Goal: Task Accomplishment & Management: Complete application form

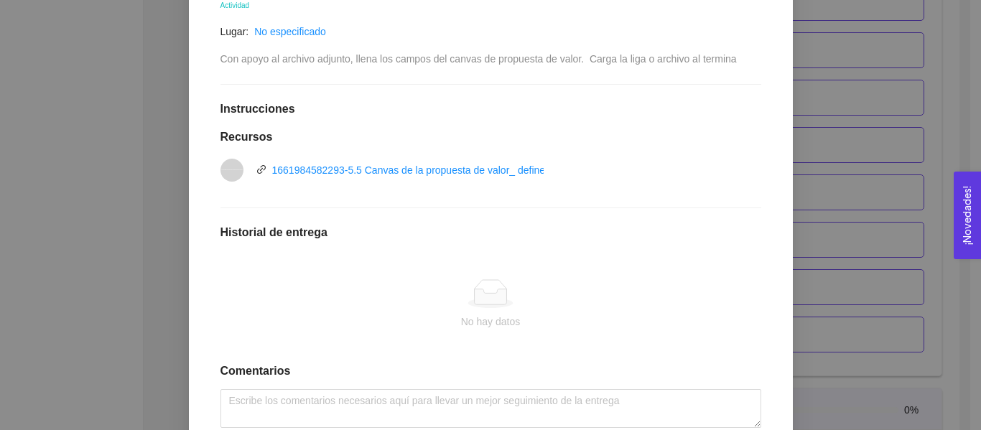
scroll to position [385, 0]
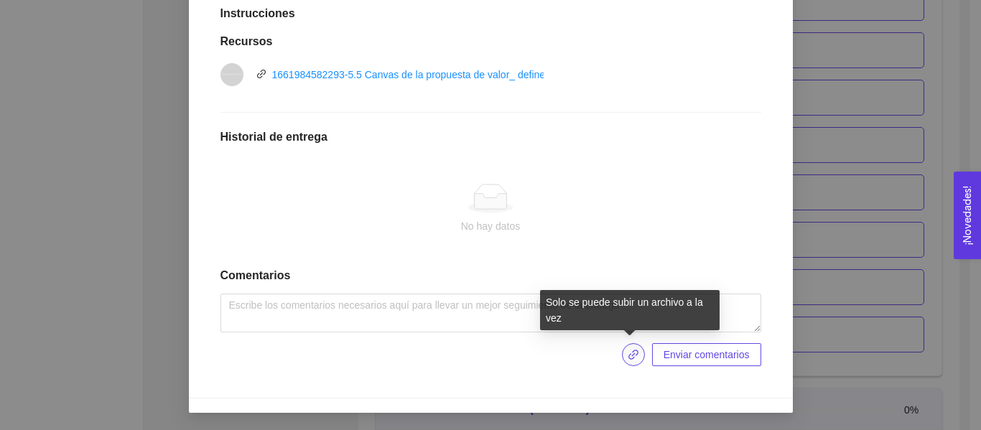
click at [624, 361] on button "button" at bounding box center [633, 354] width 23 height 23
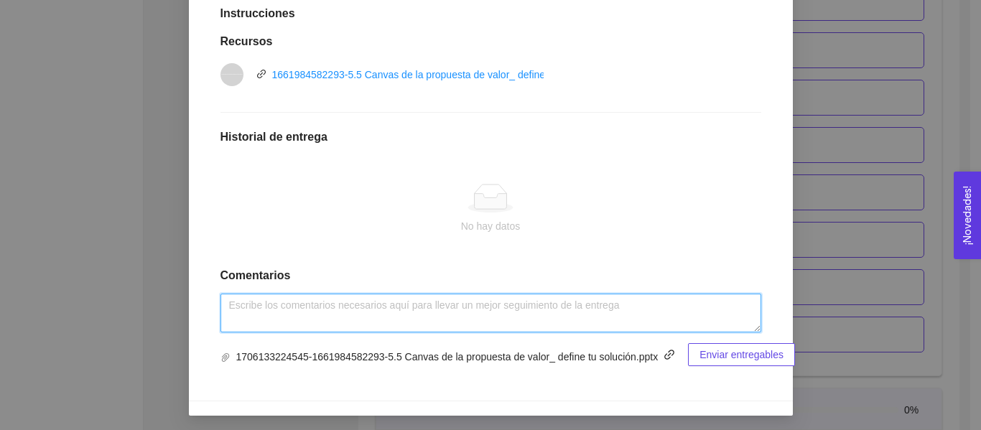
click at [376, 307] on textarea at bounding box center [491, 313] width 541 height 39
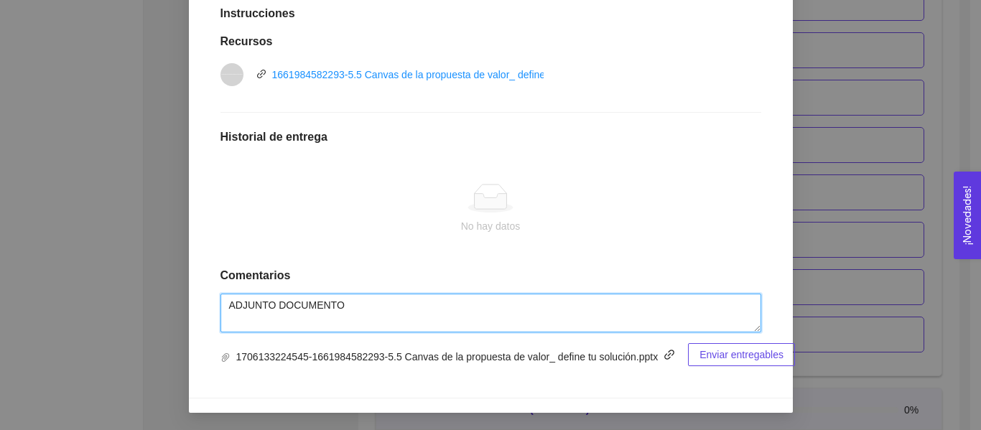
type textarea "ADJUNTO DOCUMENTO"
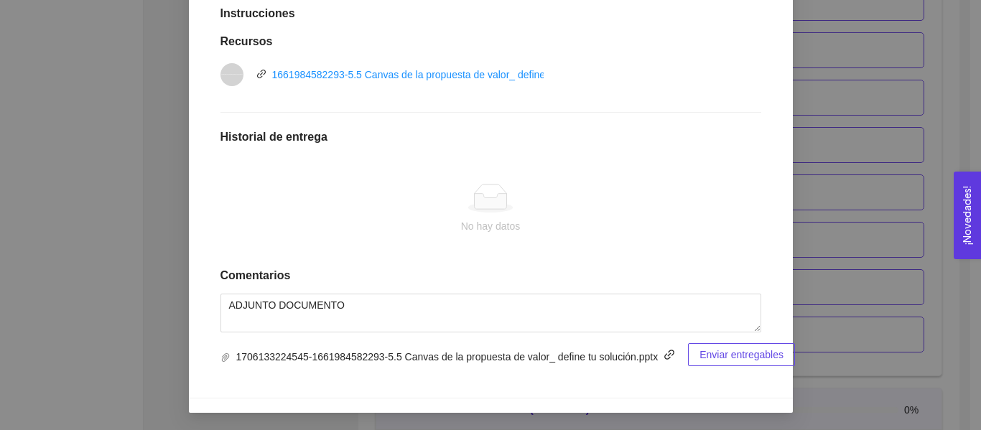
click at [742, 356] on span "Enviar entregables" at bounding box center [742, 355] width 84 height 16
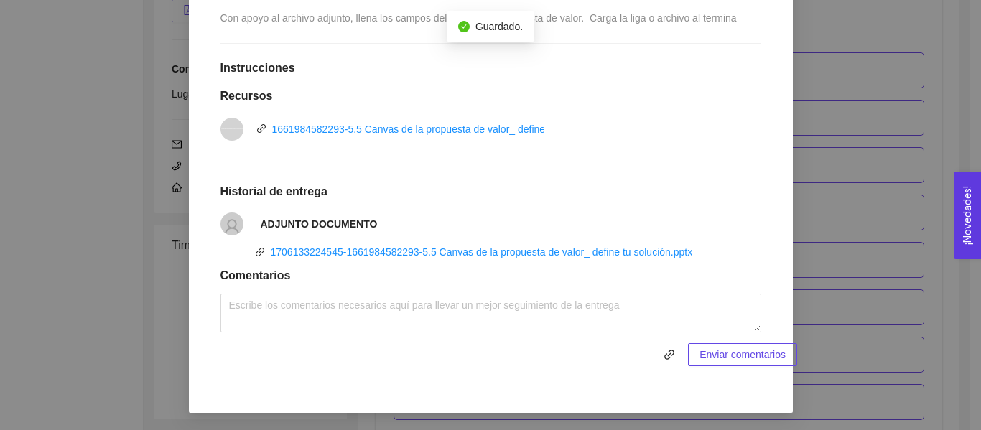
scroll to position [2952, 0]
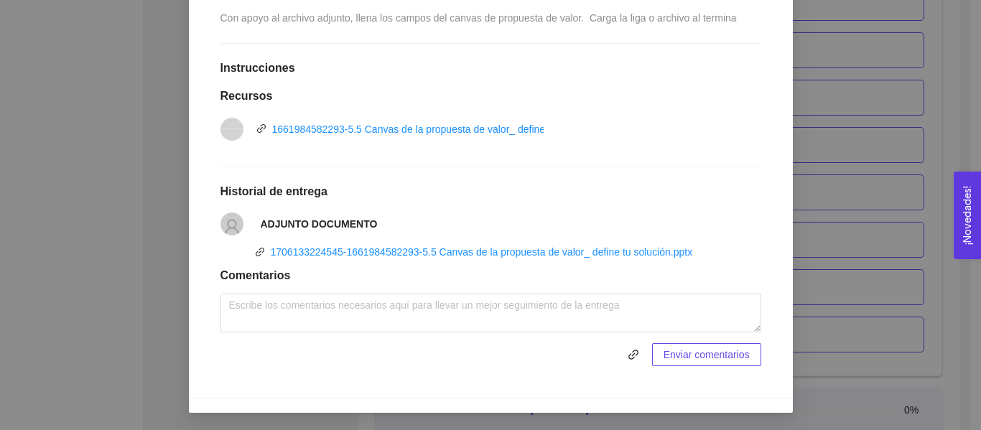
click at [938, 150] on div "5. PROBACIÓN DE COMPRA El emprendedor validará el mercado Asignado por [PERSON_…" at bounding box center [490, 215] width 981 height 430
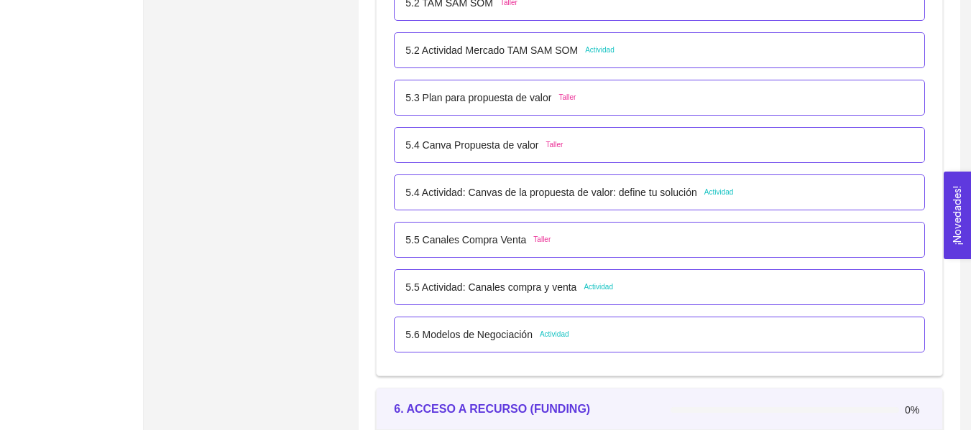
click at [576, 229] on div "5.5 Canales Compra Venta Taller" at bounding box center [659, 240] width 531 height 36
click at [506, 239] on p "5.5 Canales Compra Venta" at bounding box center [465, 240] width 121 height 16
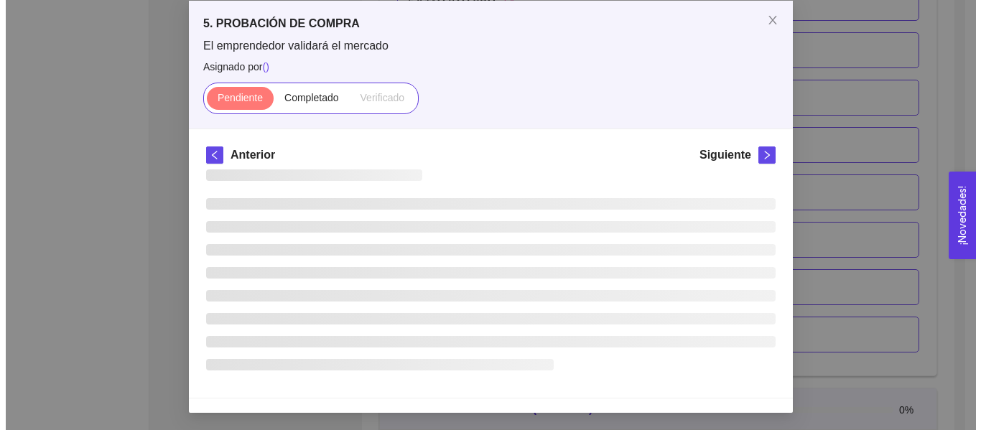
scroll to position [0, 0]
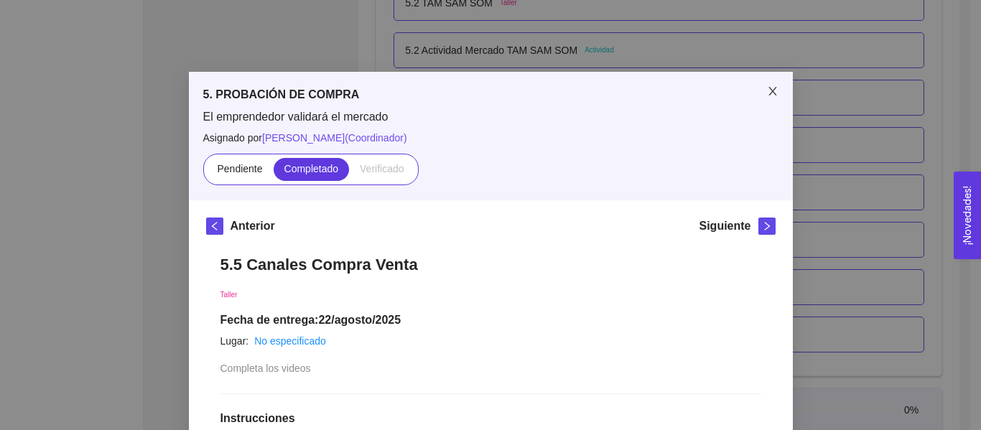
click at [767, 93] on icon "close" at bounding box center [772, 90] width 11 height 11
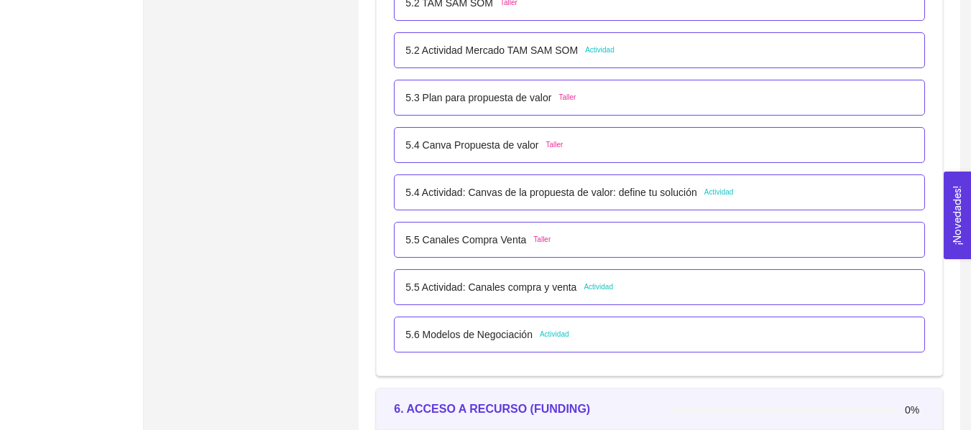
click at [563, 285] on p "5.5 Actividad: Canales compra y venta" at bounding box center [490, 287] width 171 height 16
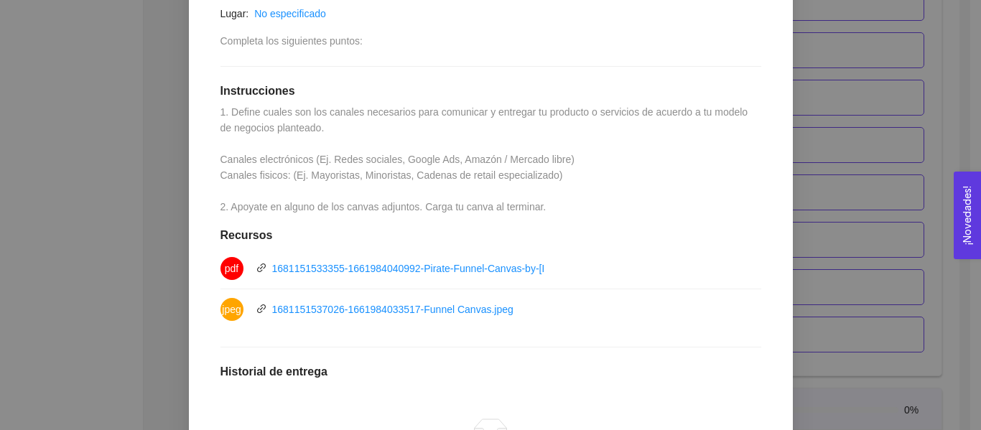
scroll to position [311, 0]
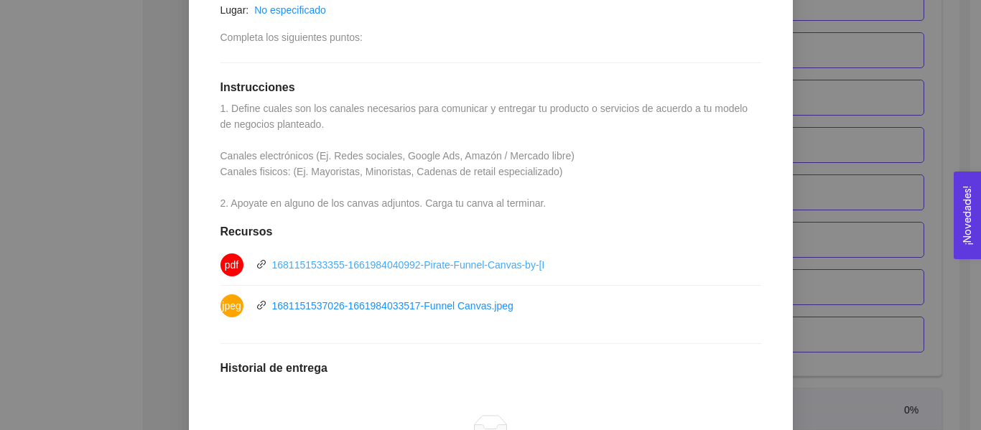
click at [438, 266] on link "1681151533355-1661984040992-Pirate-Funnel-Canvas-by-[PERSON_NAME].pdf" at bounding box center [455, 264] width 367 height 11
click at [388, 307] on link "1681151537026-1661984033517-Funnel Canvas.jpeg" at bounding box center [392, 305] width 241 height 11
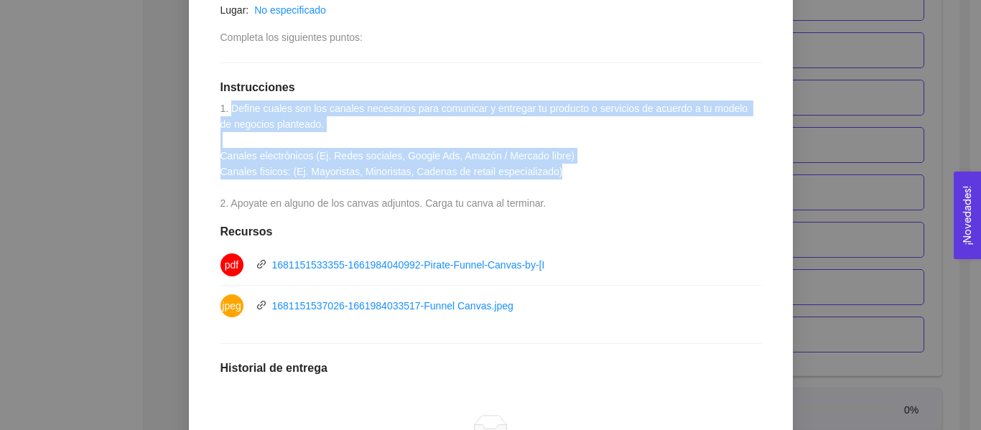
drag, startPoint x: 226, startPoint y: 108, endPoint x: 563, endPoint y: 176, distance: 343.8
click at [563, 176] on div "5.5 Actividad: Canales compra y venta Actividad Lugar: No especificado Completa…" at bounding box center [491, 271] width 570 height 683
copy span "Define cuales son los canales necesarios para comunicar y entregar tu producto …"
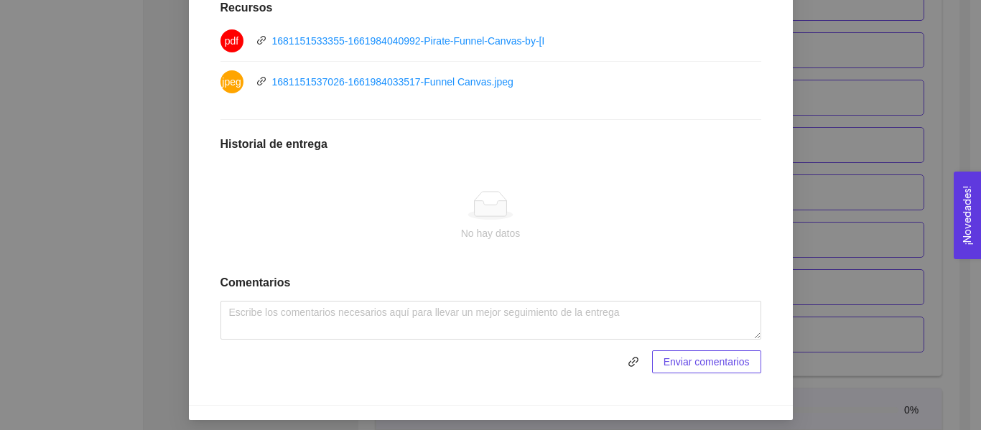
scroll to position [542, 0]
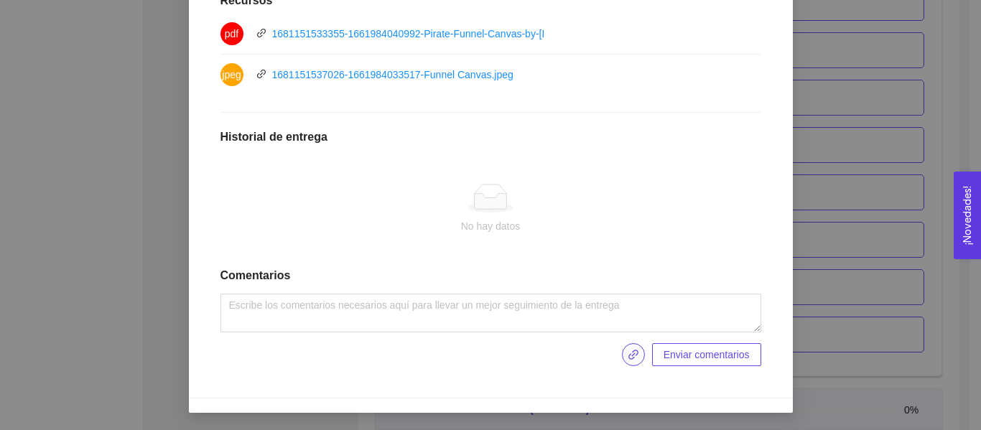
click at [630, 360] on icon "link" at bounding box center [633, 354] width 11 height 11
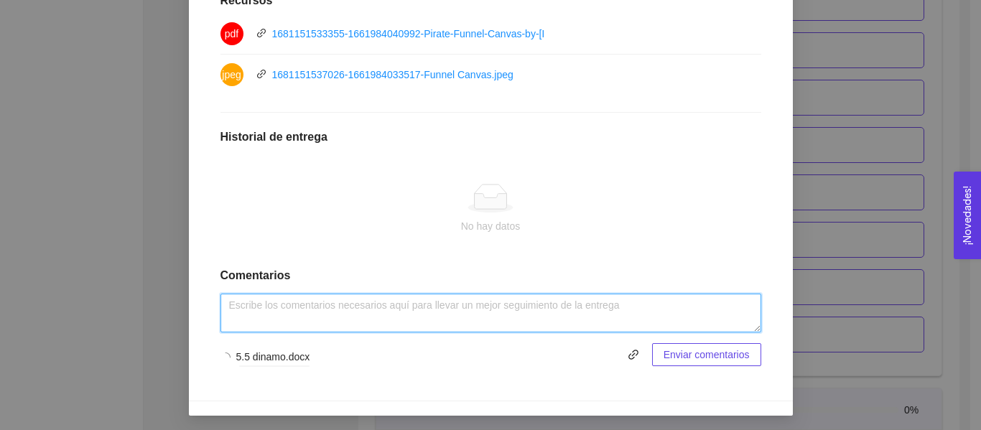
click at [333, 306] on textarea at bounding box center [491, 313] width 541 height 39
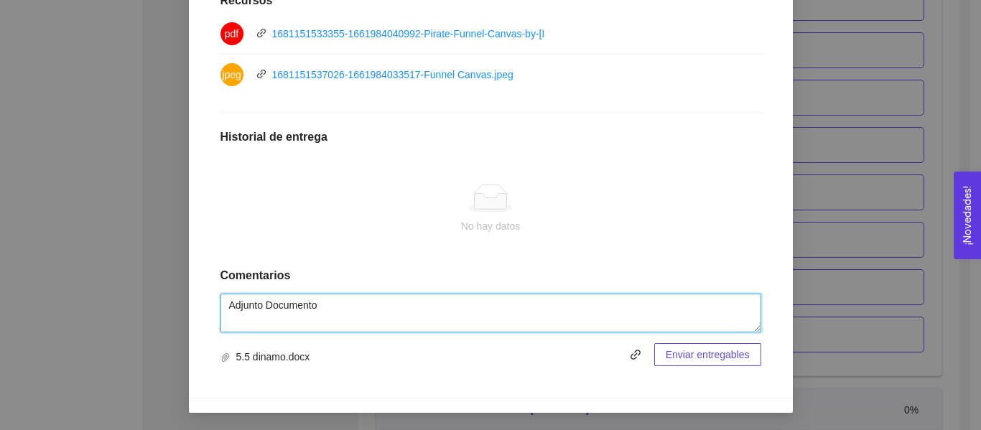
type textarea "Adjunto Documento"
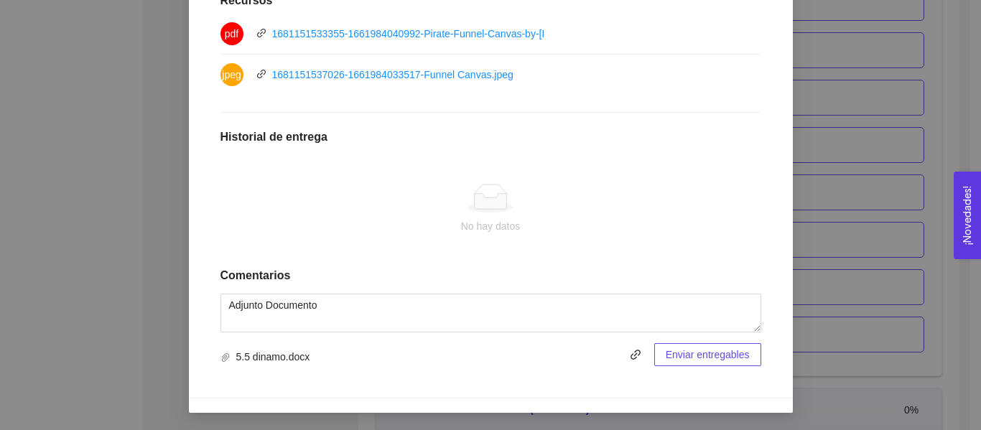
click at [739, 360] on span "Enviar entregables" at bounding box center [708, 355] width 84 height 16
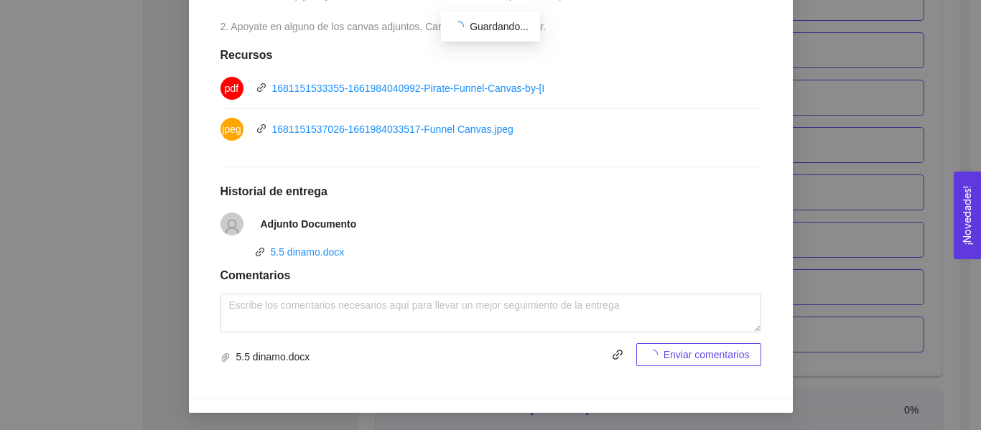
scroll to position [488, 0]
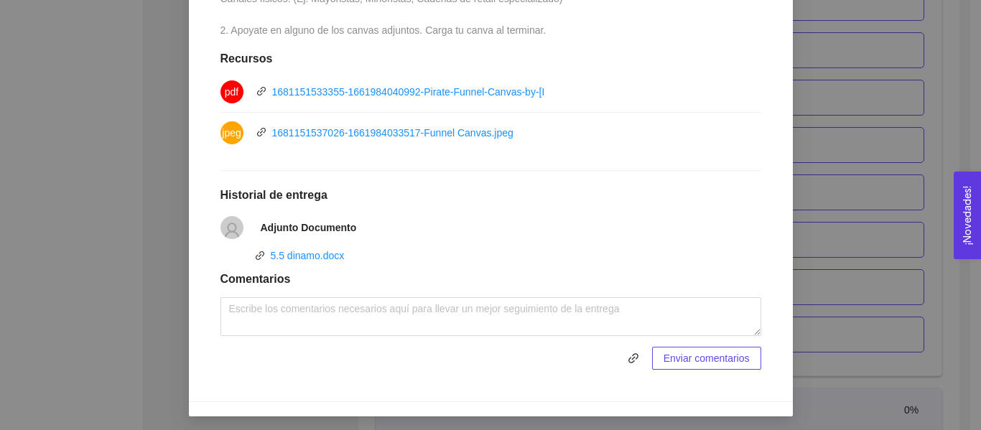
click at [943, 311] on div "5. PROBACIÓN DE COMPRA El emprendedor validará el mercado Asignado por [PERSON_…" at bounding box center [490, 215] width 981 height 430
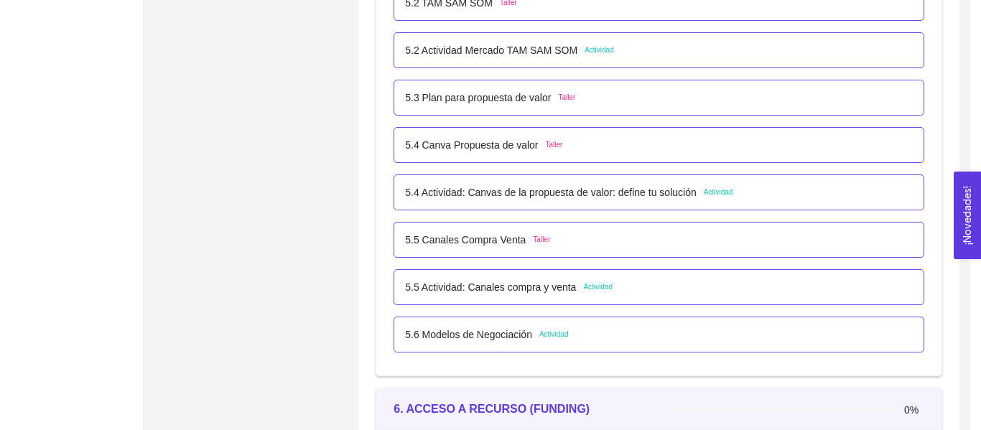
scroll to position [416, 0]
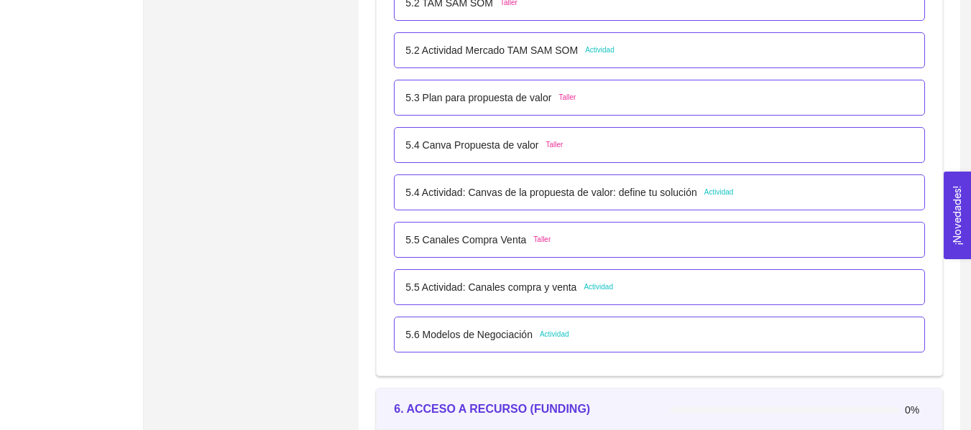
click at [494, 334] on p "5.6 Modelos de Negociación" at bounding box center [468, 335] width 127 height 16
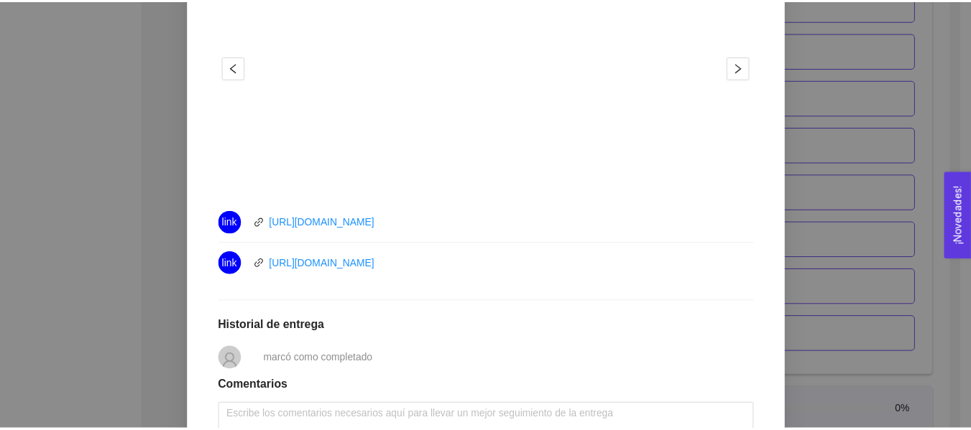
scroll to position [535, 0]
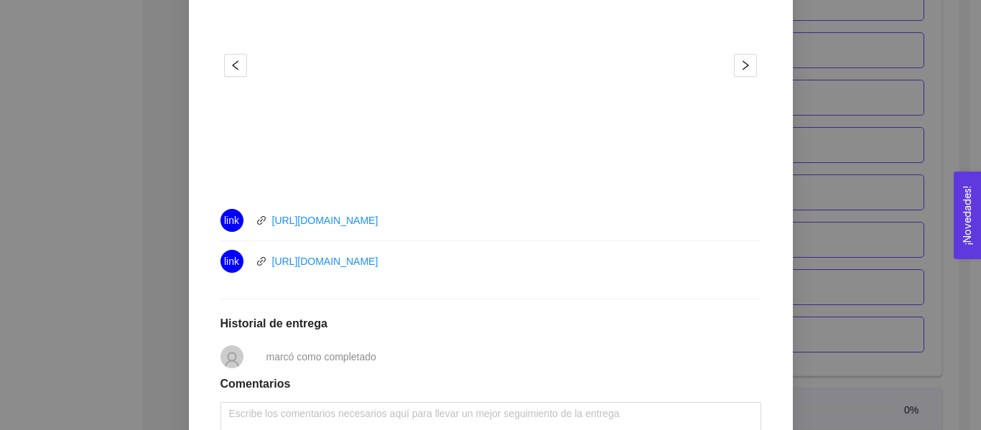
click at [945, 359] on div "5. PROBACIÓN DE COMPRA El emprendedor validará el mercado Asignado por [PERSON_…" at bounding box center [490, 215] width 981 height 430
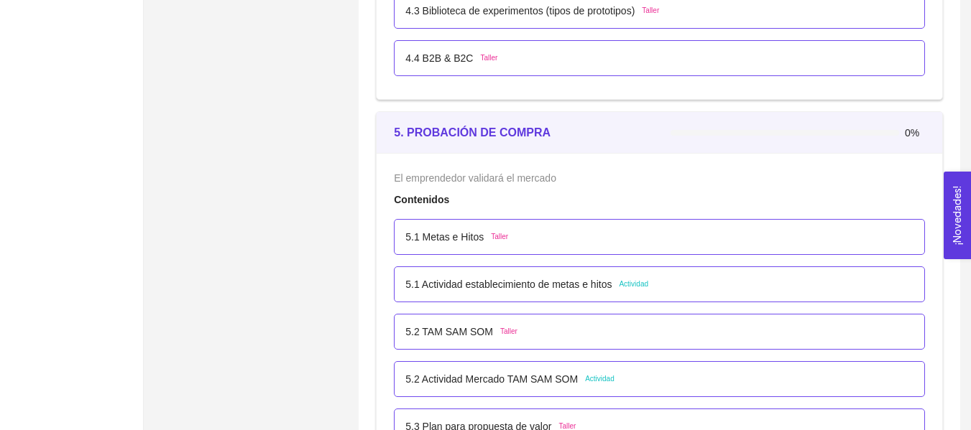
scroll to position [2611, 0]
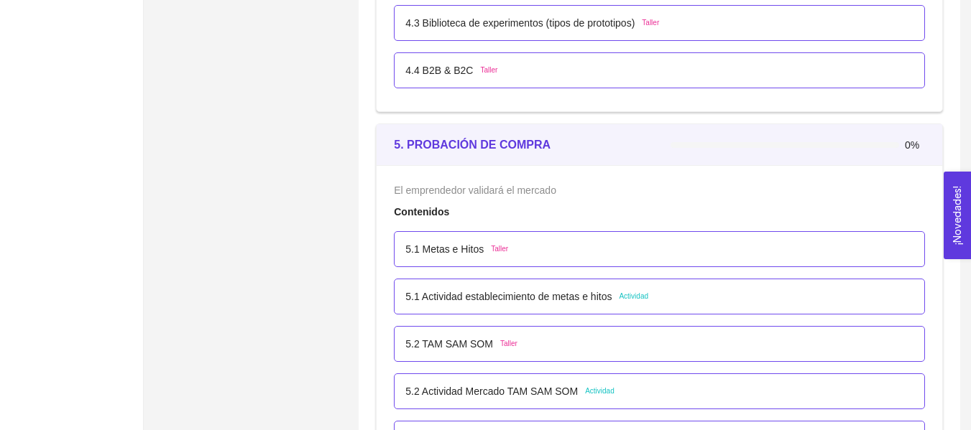
click at [889, 144] on div at bounding box center [784, 145] width 228 height 6
click at [914, 143] on span "0%" at bounding box center [914, 145] width 20 height 10
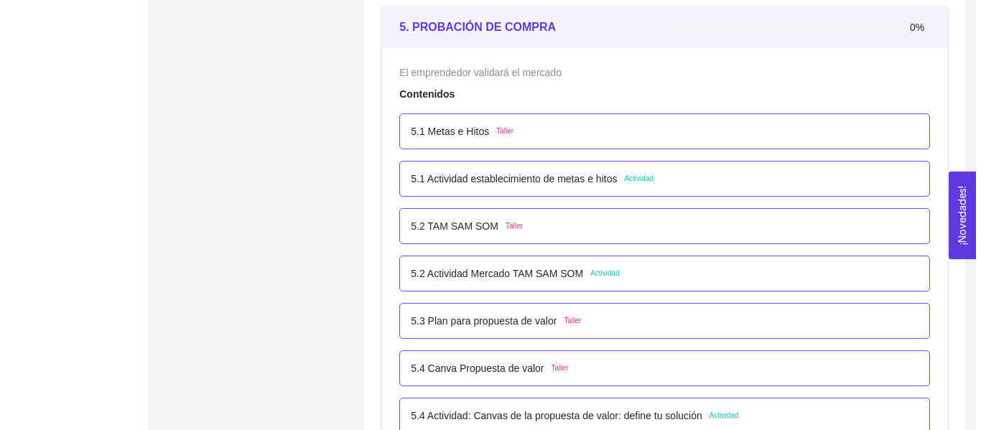
scroll to position [2717, 0]
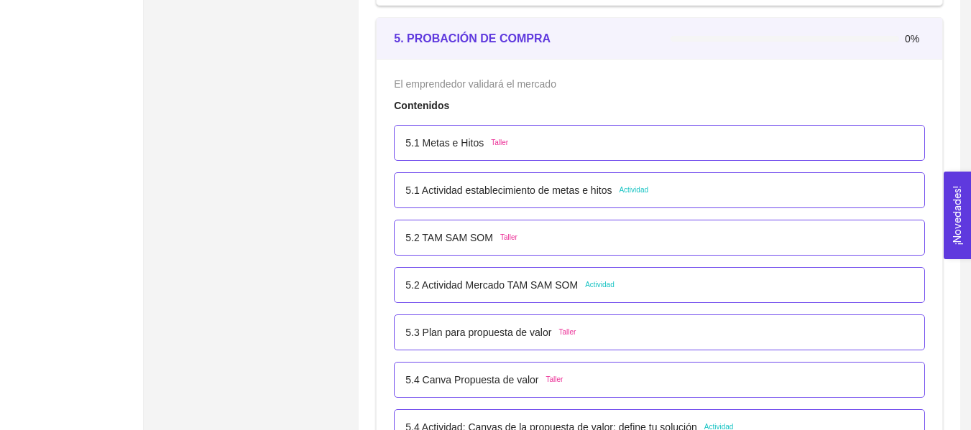
click at [523, 188] on p "5.1 Actividad establecimiento de metas e hitos" at bounding box center [508, 190] width 206 height 16
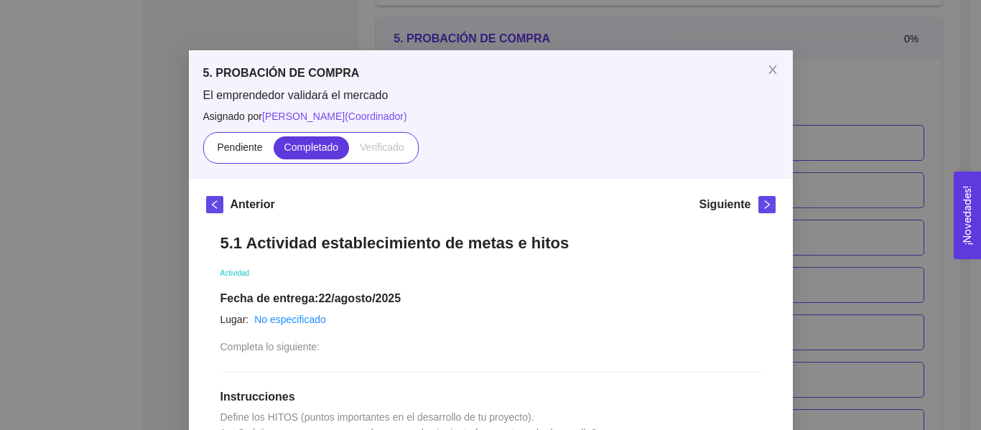
scroll to position [0, 0]
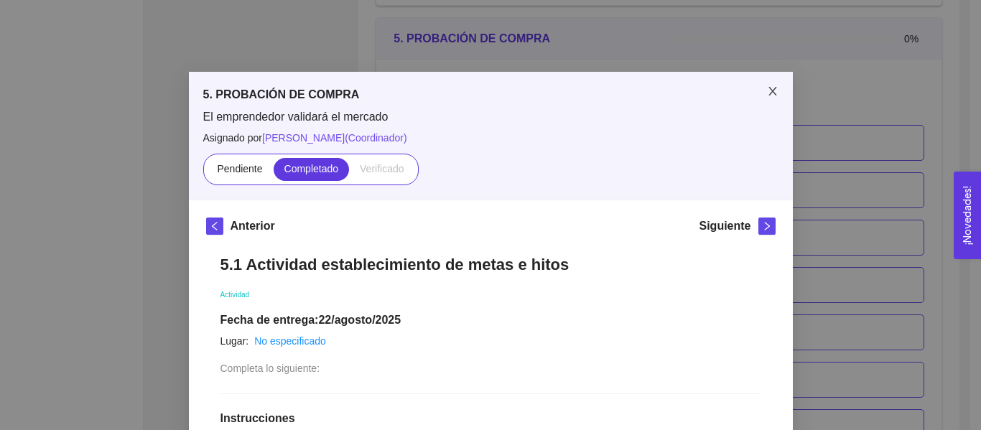
click at [764, 85] on span "Close" at bounding box center [773, 92] width 40 height 40
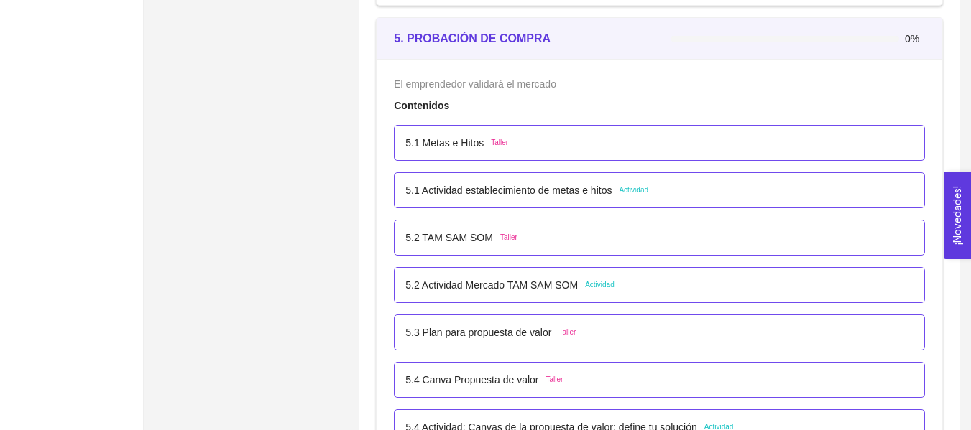
click at [596, 150] on div "5.1 Metas e Hitos Taller" at bounding box center [659, 143] width 531 height 36
click at [470, 143] on p "5.1 Metas e Hitos" at bounding box center [444, 143] width 78 height 16
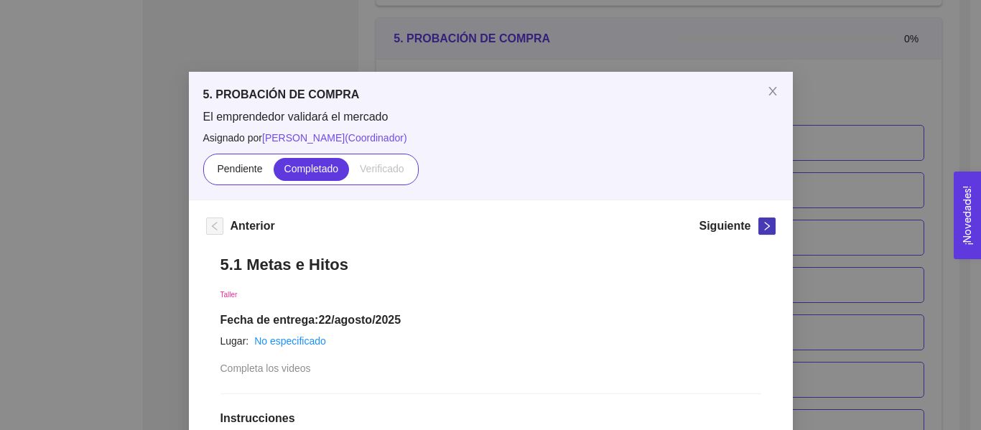
click at [762, 226] on icon "right" at bounding box center [767, 226] width 10 height 10
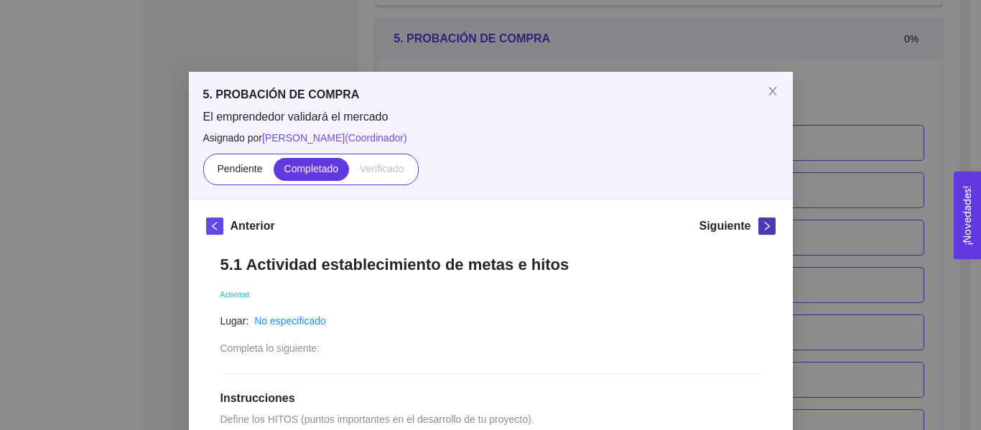
click at [764, 228] on icon "right" at bounding box center [766, 226] width 5 height 9
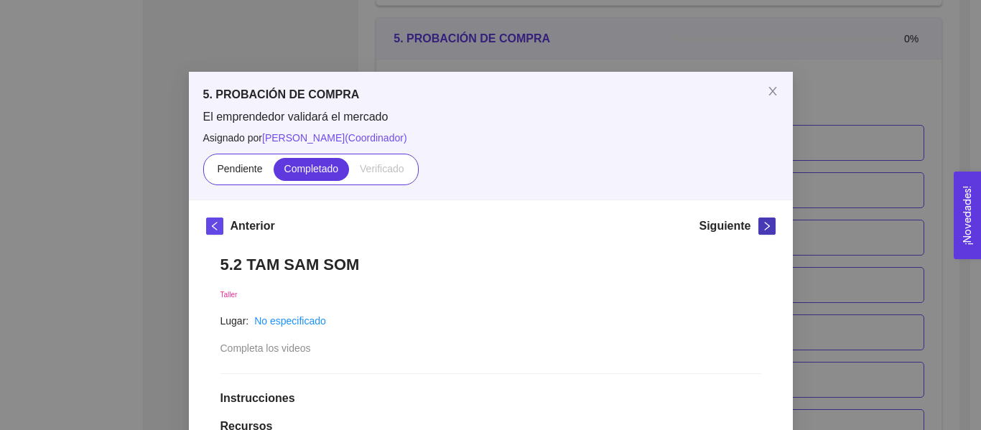
click at [762, 229] on icon "right" at bounding box center [767, 226] width 10 height 10
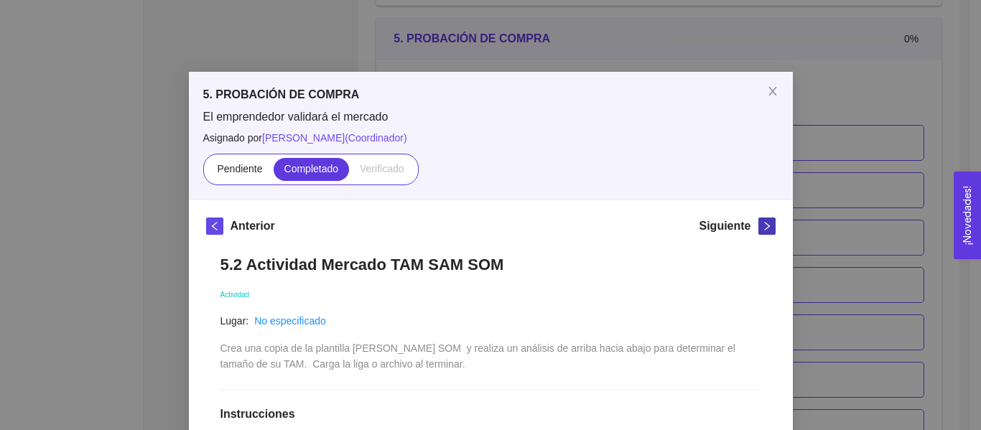
click at [762, 230] on icon "right" at bounding box center [767, 226] width 10 height 10
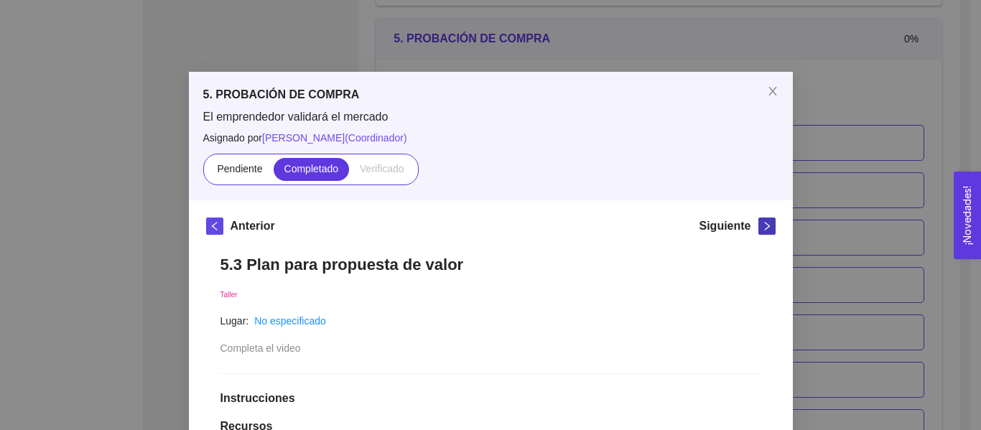
click at [762, 230] on icon "right" at bounding box center [767, 226] width 10 height 10
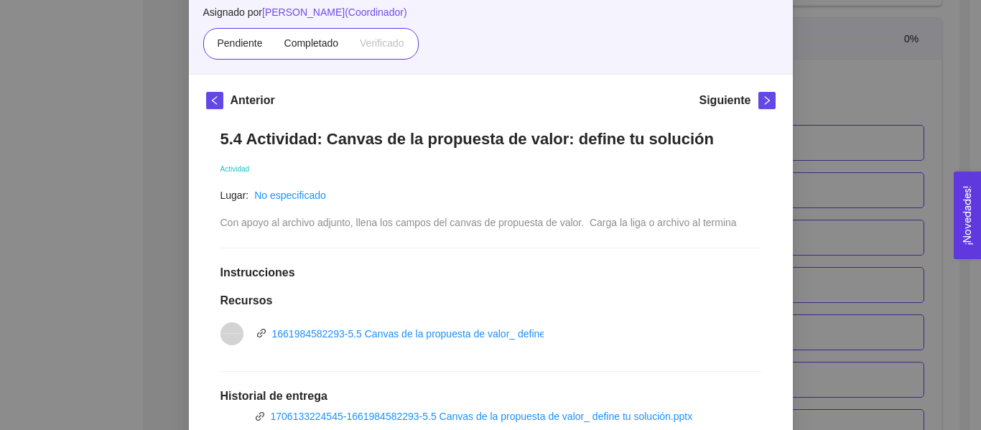
scroll to position [106, 0]
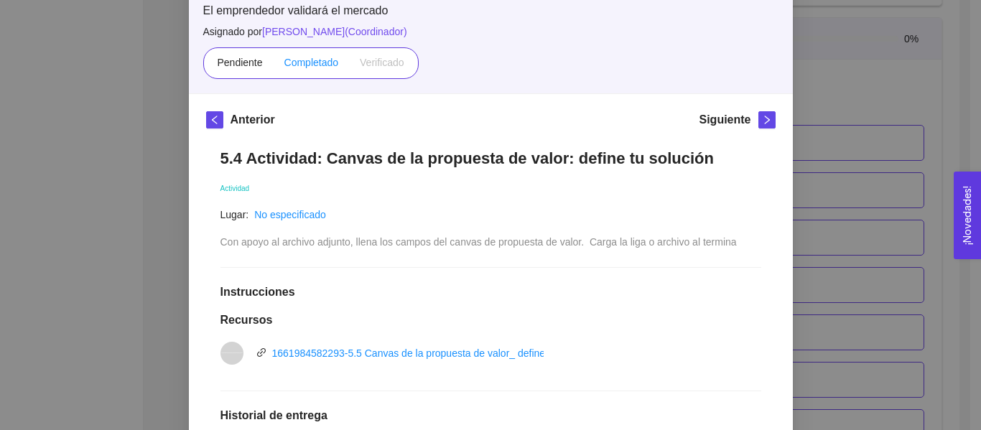
click at [279, 68] on label "Completado" at bounding box center [312, 63] width 76 height 23
click at [274, 66] on input "Completado" at bounding box center [274, 66] width 0 height 0
click at [762, 117] on icon "right" at bounding box center [767, 120] width 10 height 10
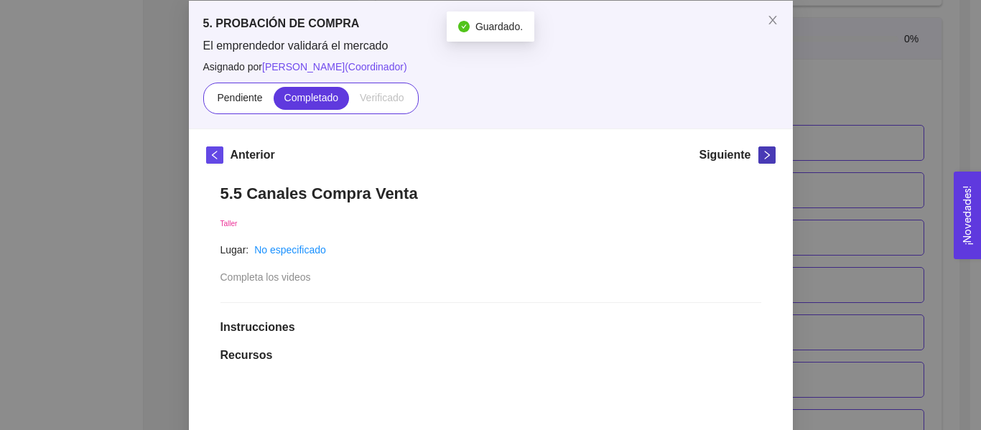
scroll to position [106, 0]
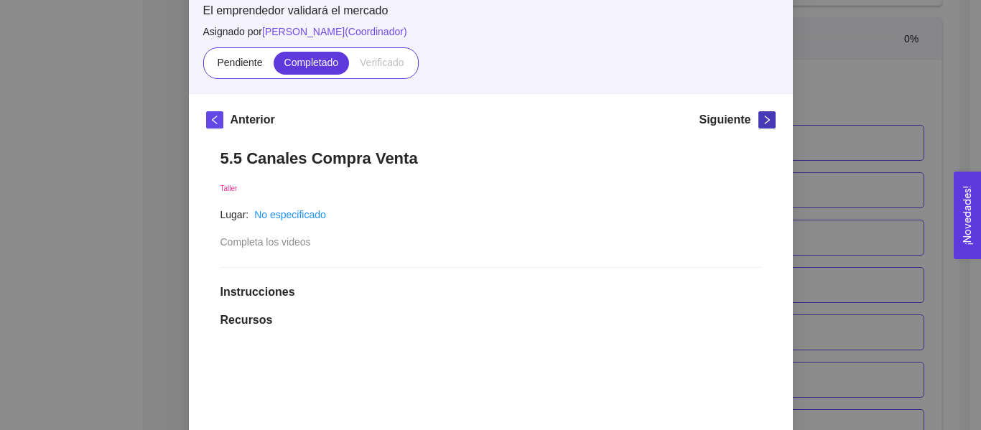
click at [762, 118] on icon "right" at bounding box center [767, 120] width 10 height 10
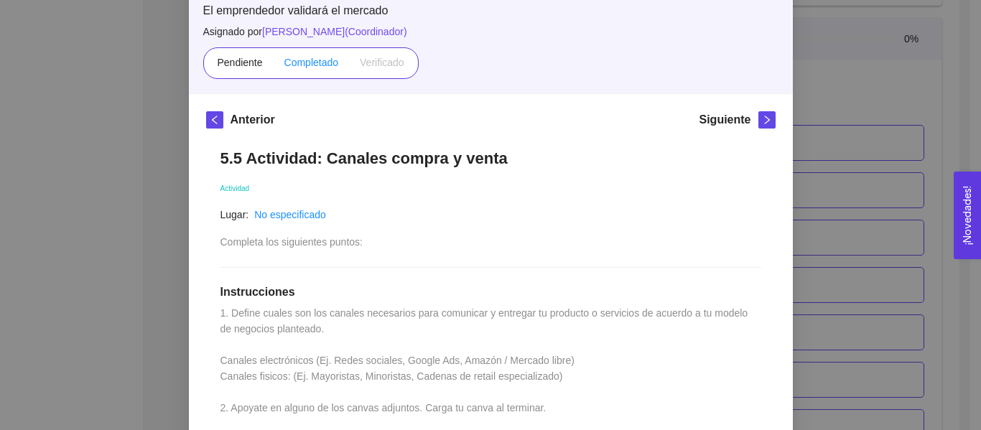
click at [300, 69] on label "Completado" at bounding box center [312, 63] width 76 height 23
click at [274, 66] on input "Completado" at bounding box center [274, 66] width 0 height 0
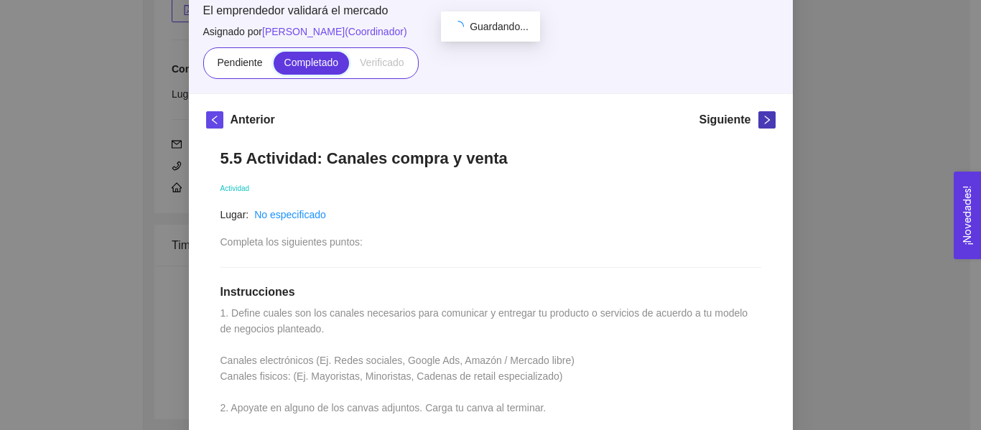
scroll to position [2717, 0]
click at [762, 121] on icon "right" at bounding box center [767, 120] width 10 height 10
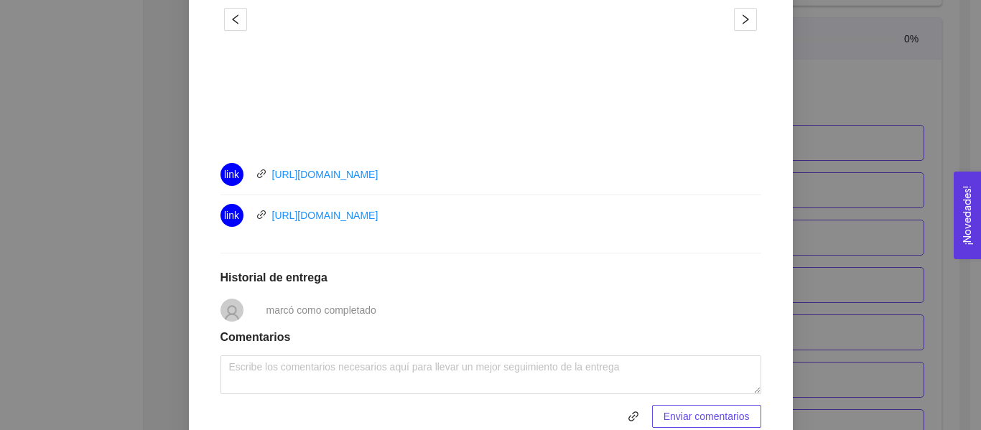
scroll to position [623, 0]
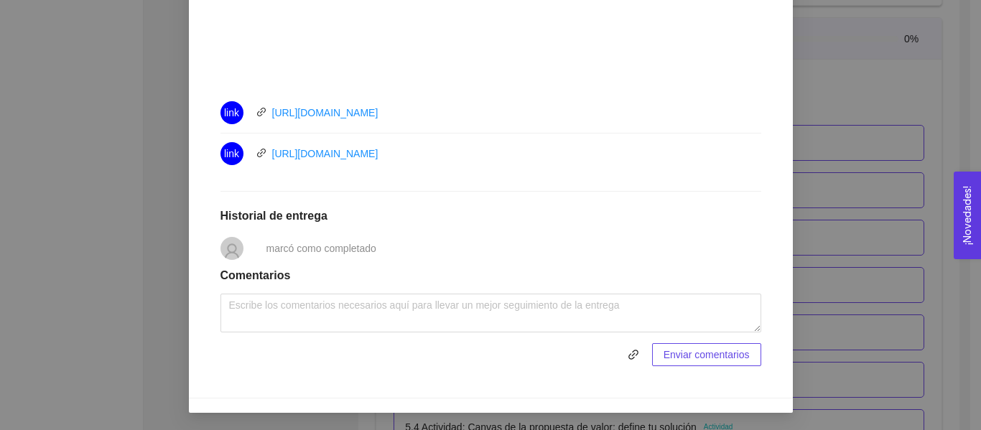
click at [932, 152] on div "5. PROBACIÓN DE COMPRA El emprendedor validará el mercado Asignado por Ana Sofi…" at bounding box center [490, 215] width 981 height 430
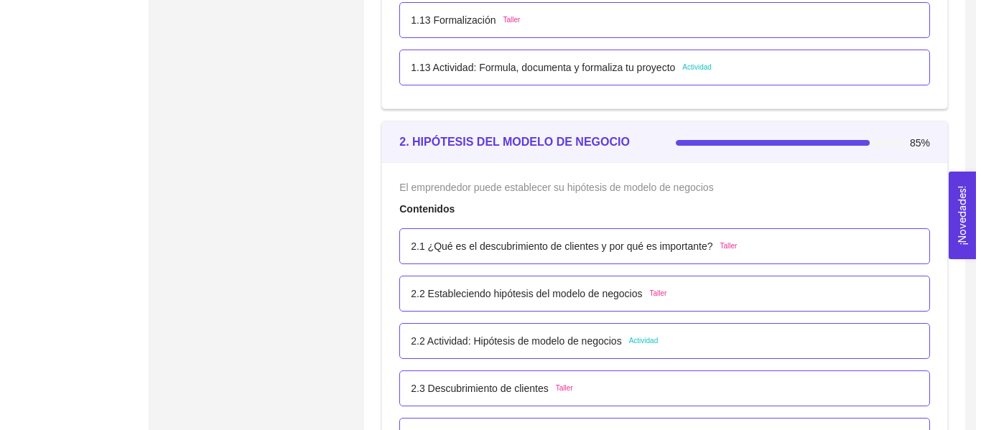
scroll to position [1412, 0]
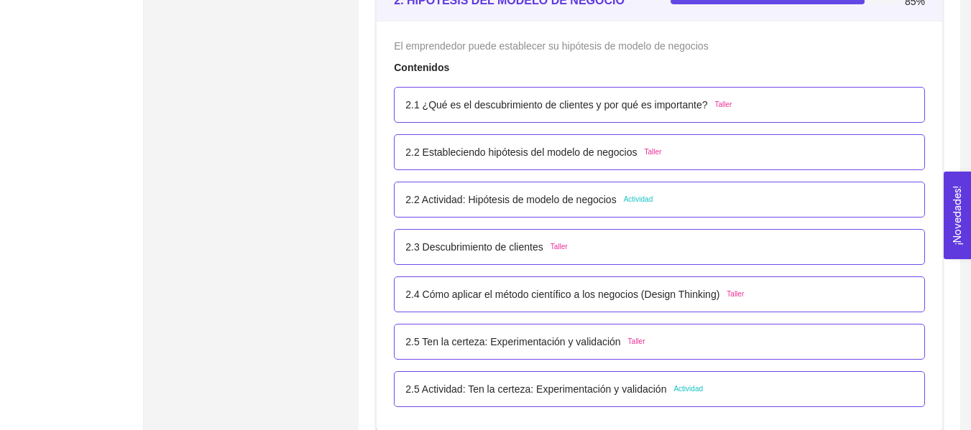
click at [640, 200] on span "Actividad" at bounding box center [638, 199] width 29 height 11
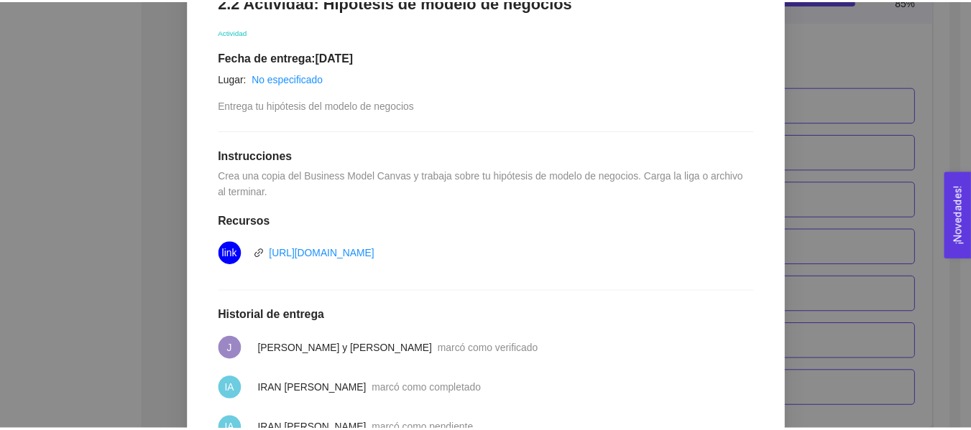
scroll to position [267, 0]
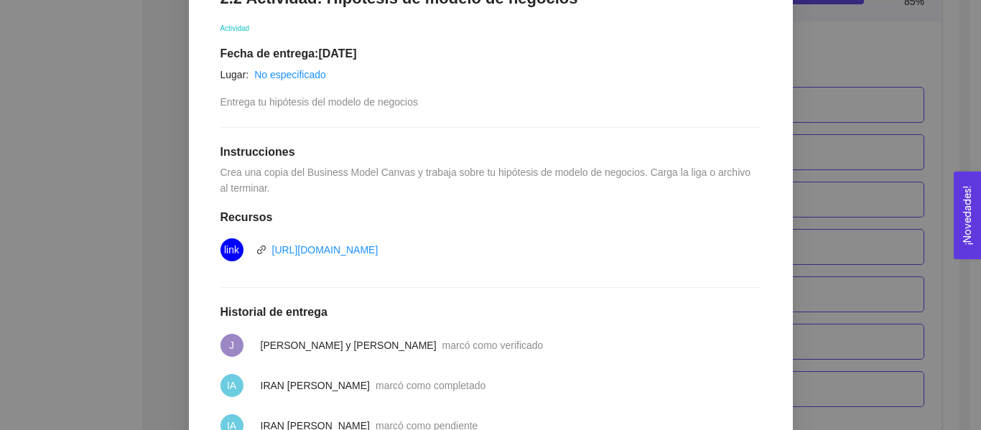
click at [927, 202] on div "2. HIPÓTESIS DEL MODELO DE NEGOCIO El emprendedor puede establecer su hipótesis…" at bounding box center [490, 215] width 981 height 430
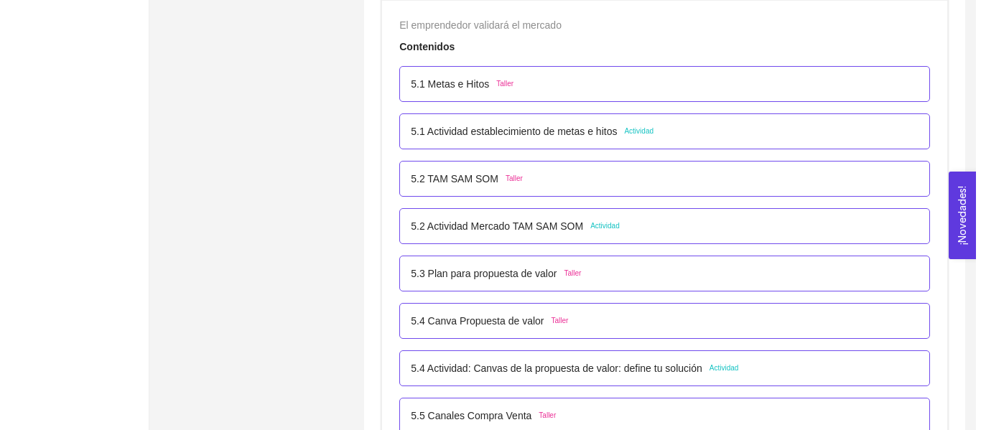
scroll to position [2752, 0]
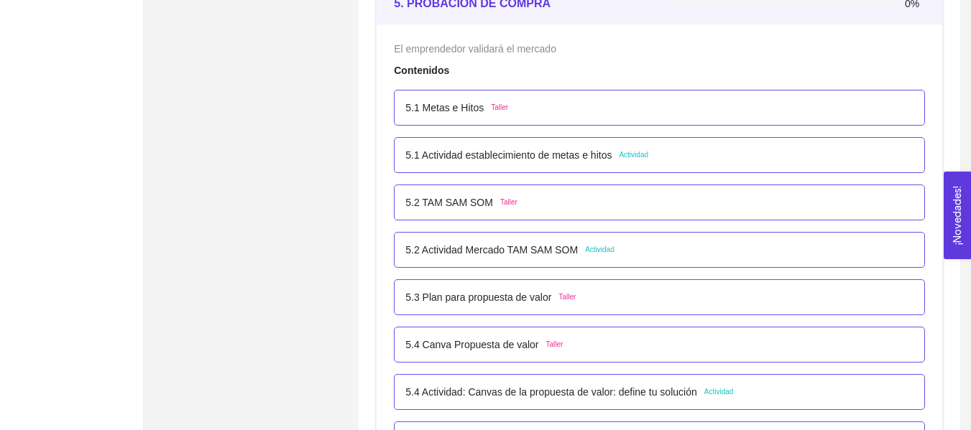
click at [540, 159] on p "5.1 Actividad establecimiento de metas e hitos" at bounding box center [508, 155] width 206 height 16
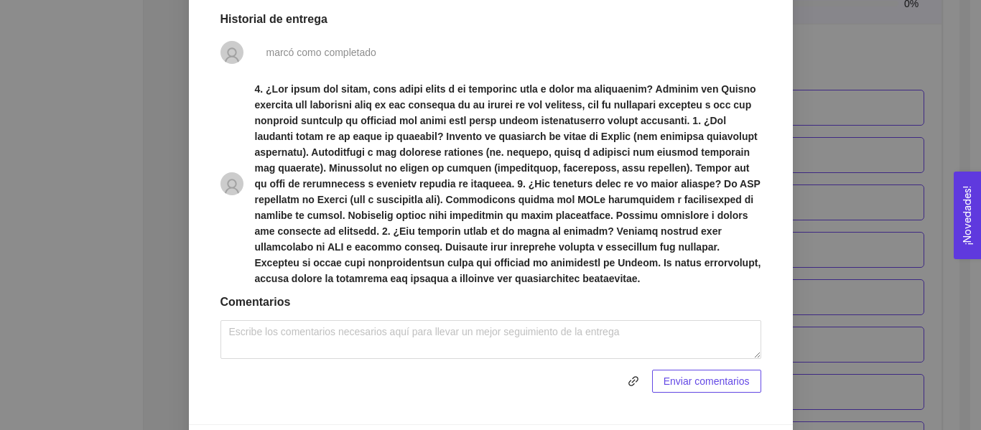
scroll to position [593, 0]
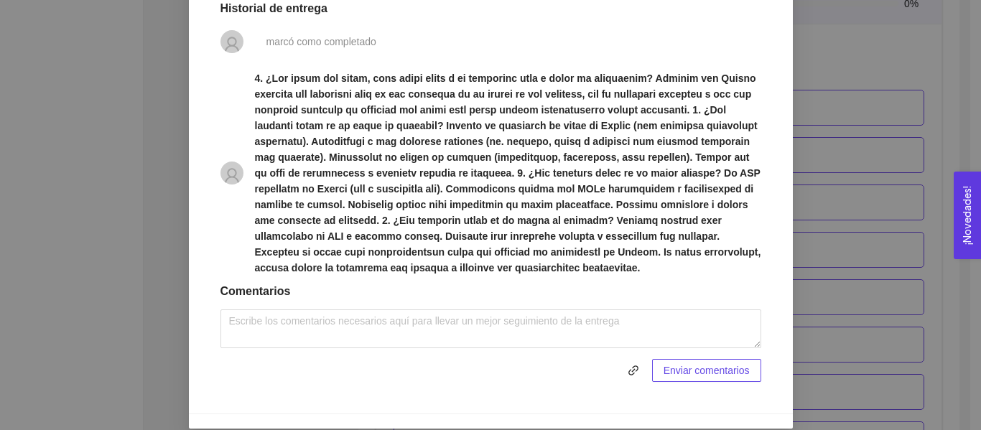
click at [889, 349] on div "5. PROBACIÓN DE COMPRA El emprendedor validará el mercado Asignado por Ana Sofi…" at bounding box center [490, 215] width 981 height 430
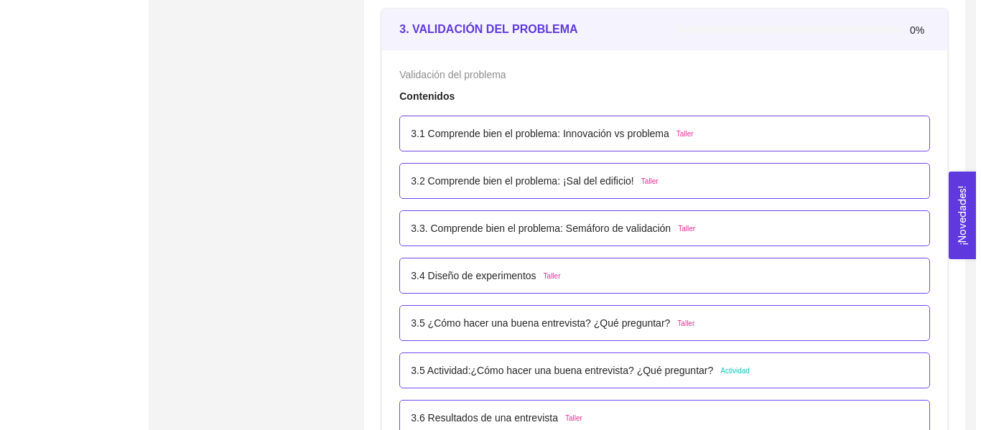
scroll to position [1940, 0]
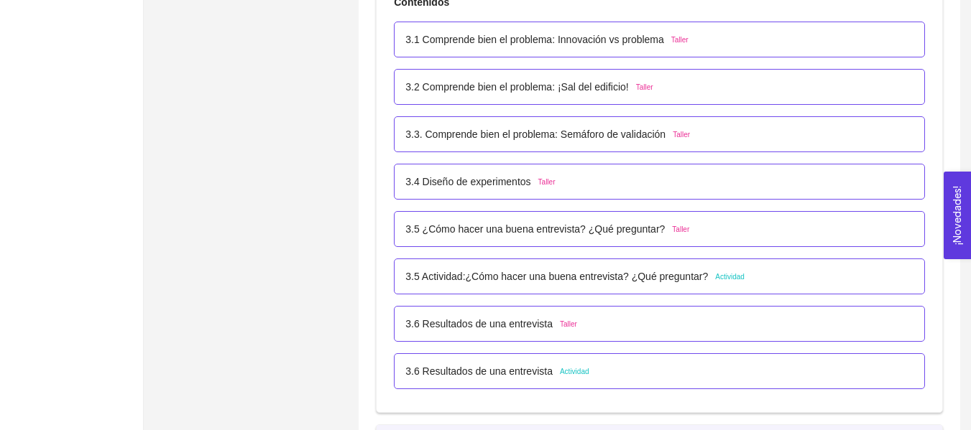
click at [644, 274] on p "3.5 Actividad:¿Cómo hacer una buena entrevista? ¿Qué preguntar?" at bounding box center [556, 277] width 302 height 16
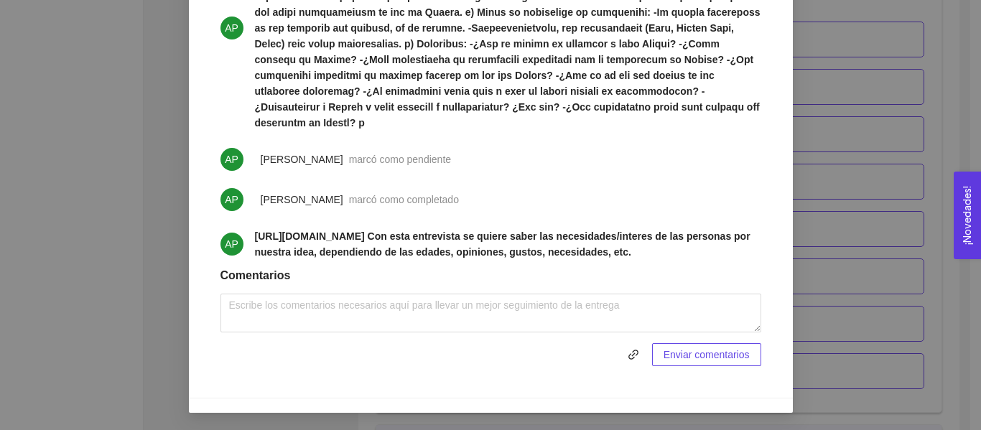
scroll to position [698, 0]
click at [934, 317] on div "3. VALIDACIÓN DEL PROBLEMA Validación del problema Asignado por Ana Sofia Contr…" at bounding box center [490, 215] width 981 height 430
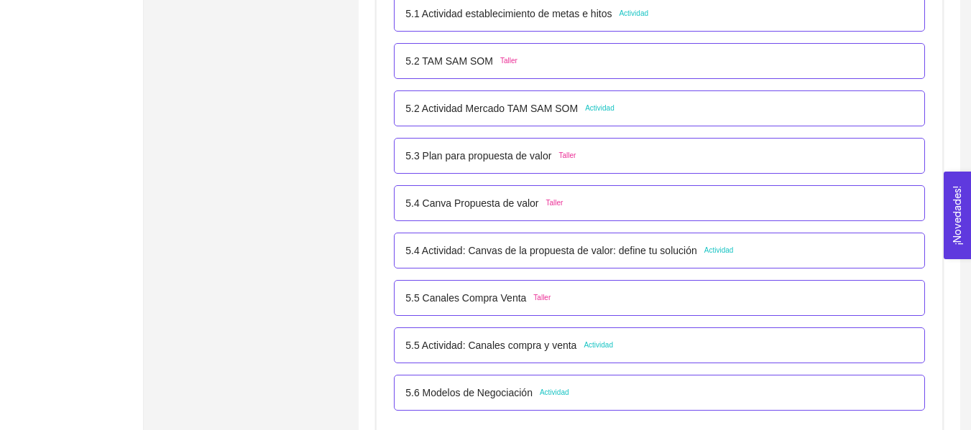
scroll to position [2882, 0]
